Goal: Check status: Check status

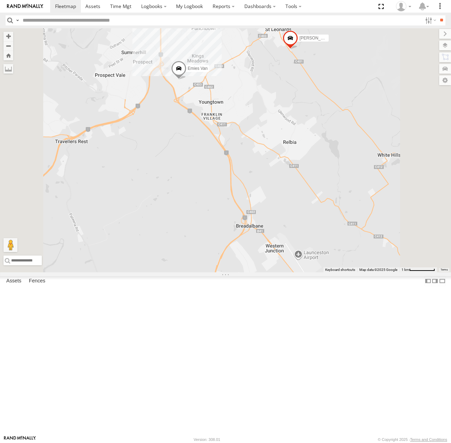
click at [0, 0] on div "Codys Ranger All Assets" at bounding box center [0, 0] width 0 height 0
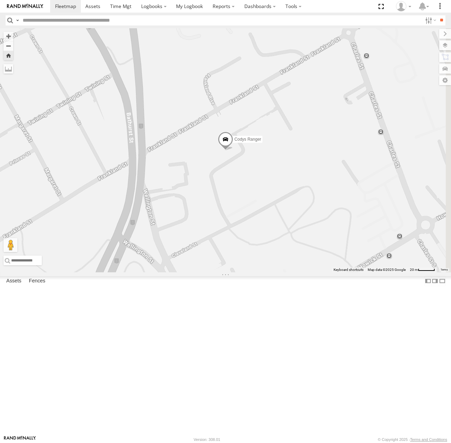
click at [0, 0] on div "Codys Ranger" at bounding box center [0, 0] width 0 height 0
click at [0, 0] on span at bounding box center [0, 0] width 0 height 0
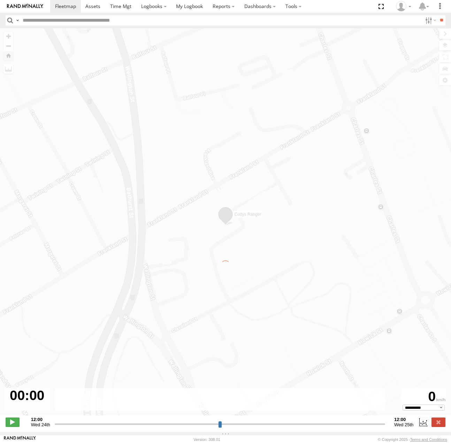
type input "**********"
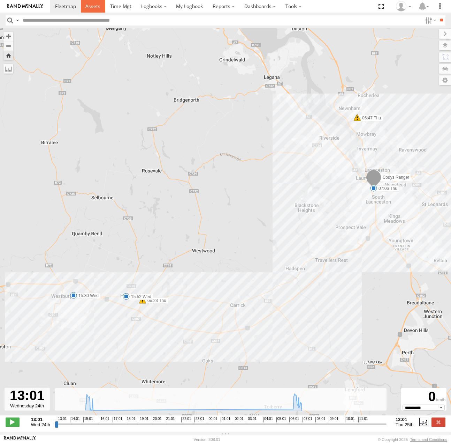
click at [94, 7] on span at bounding box center [92, 6] width 15 height 7
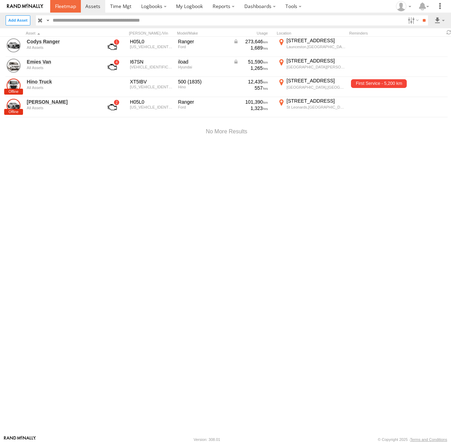
click at [69, 8] on span at bounding box center [65, 6] width 21 height 7
